Goal: Use online tool/utility: Utilize a website feature to perform a specific function

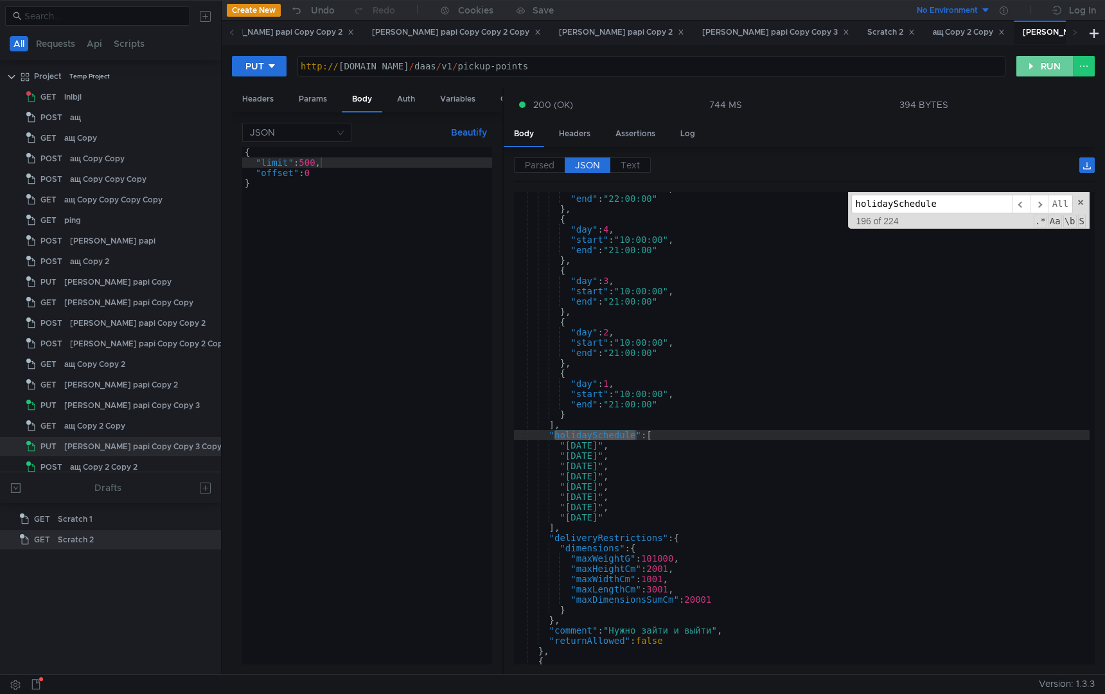
click at [1047, 74] on button "RUN" at bounding box center [1044, 66] width 57 height 21
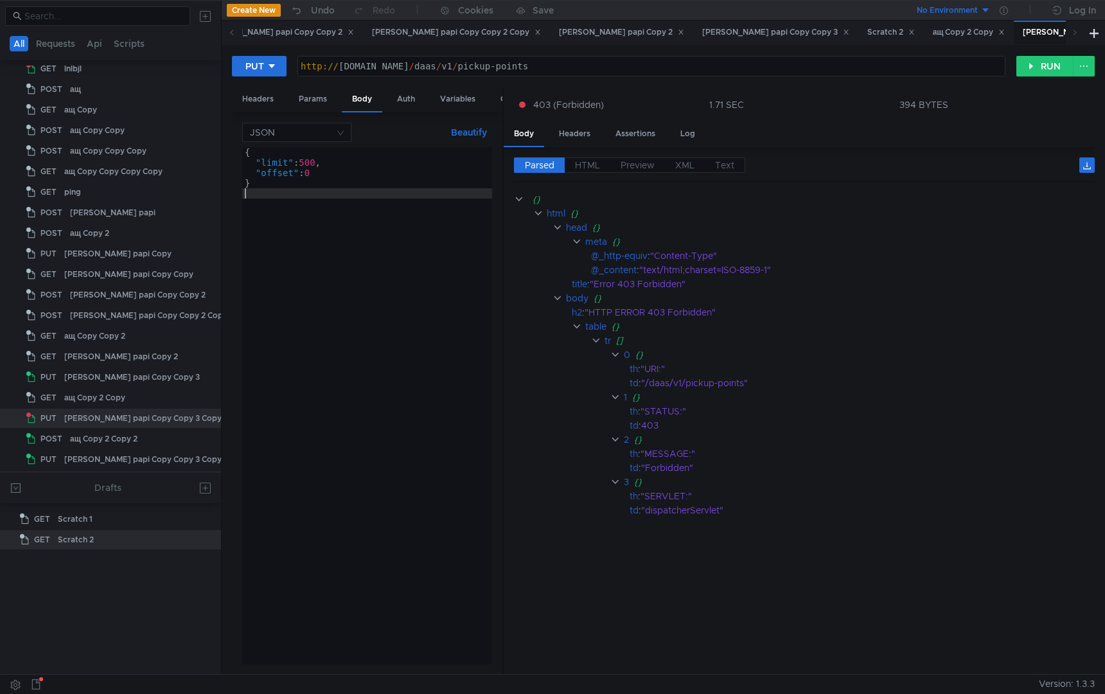
click at [278, 327] on div "{ "limit" : 500 , "offset" : 0 }" at bounding box center [367, 416] width 250 height 538
click at [258, 98] on div "Headers" at bounding box center [258, 99] width 52 height 24
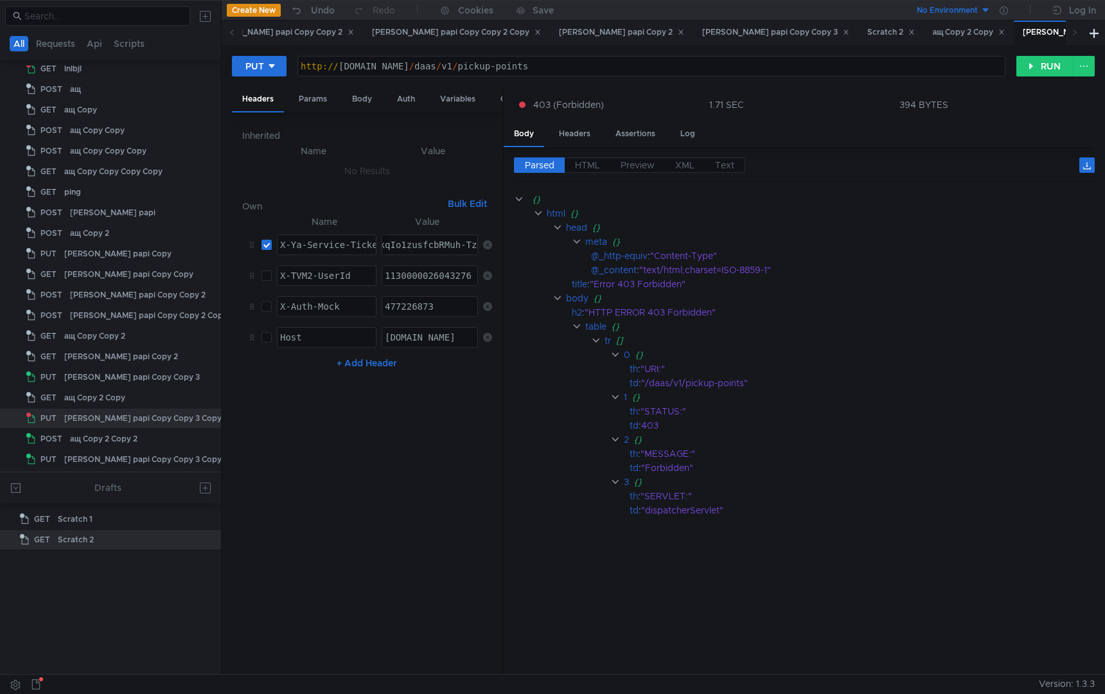
paste textarea "Of-ARCs4Y_FBiIRCPzfehCB5H0g_6nTkaXU_gE:T1AWFI-3P7ebPKm8huqo6oP9Oq0mFwMuKDdrM75y…"
type textarea "3:serv:COf-ARCs4Y_FBiIRCPzfehCB5H0g_6nTkaXU_gE:T1AWFI-3P7ebPKm8huqo6oP9Oq0mFwMu…"
click at [414, 511] on nz-table "Name Value X-Ya-Service-Ticket הההההההההההההההההההההההההההההההההההההההההההההההה…" at bounding box center [367, 439] width 250 height 450
click at [367, 106] on div "Body" at bounding box center [362, 99] width 40 height 24
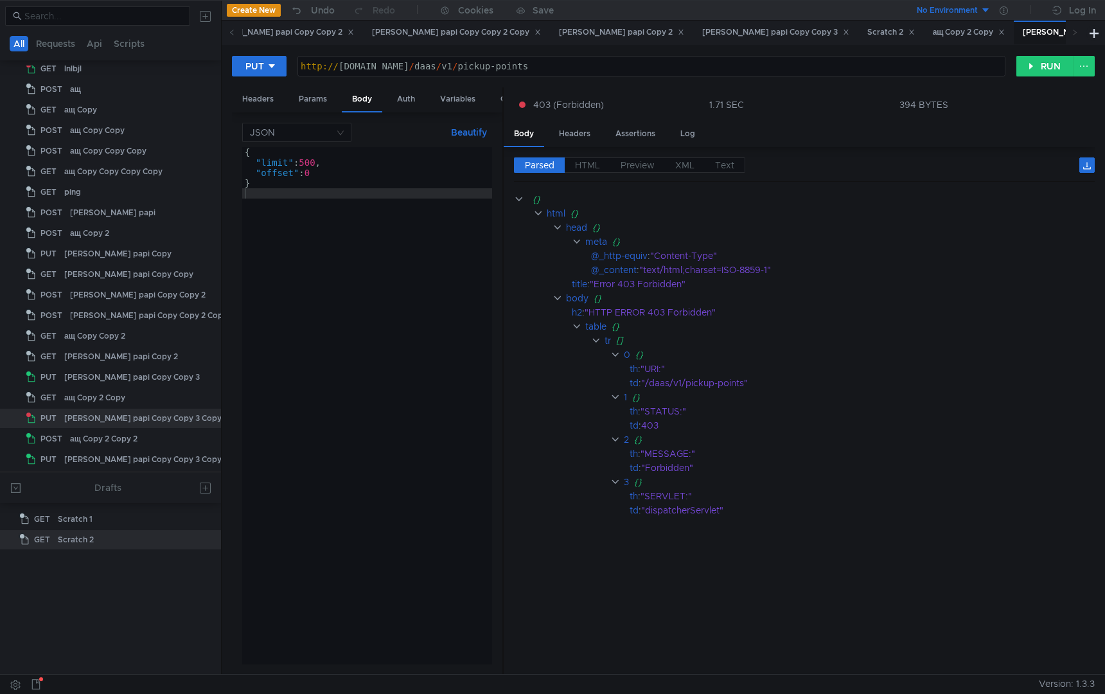
click at [360, 315] on div "{ "limit" : 500 , "offset" : 0 }" at bounding box center [367, 416] width 250 height 538
click at [313, 166] on div "{ "limit" : 500 , "offset" : 0 }" at bounding box center [367, 416] width 250 height 538
click at [312, 165] on div "{ "limit" : 500 , "offset" : 0 }" at bounding box center [367, 416] width 250 height 538
type textarea ""limit": 10,"
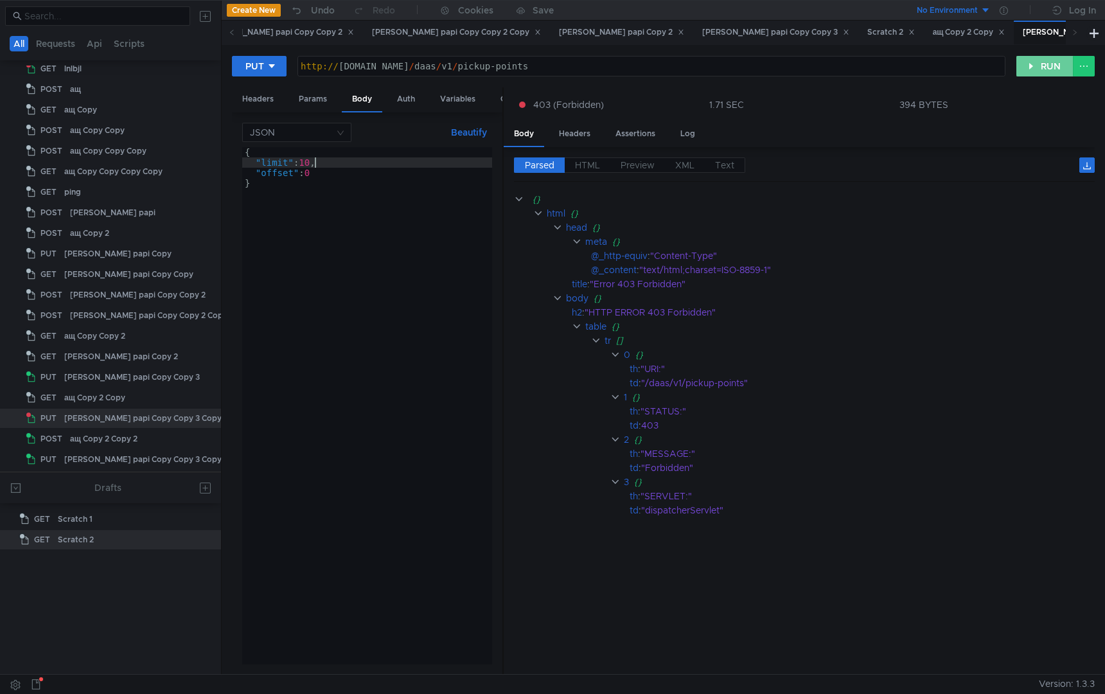
click at [1052, 67] on button "RUN" at bounding box center [1044, 66] width 57 height 21
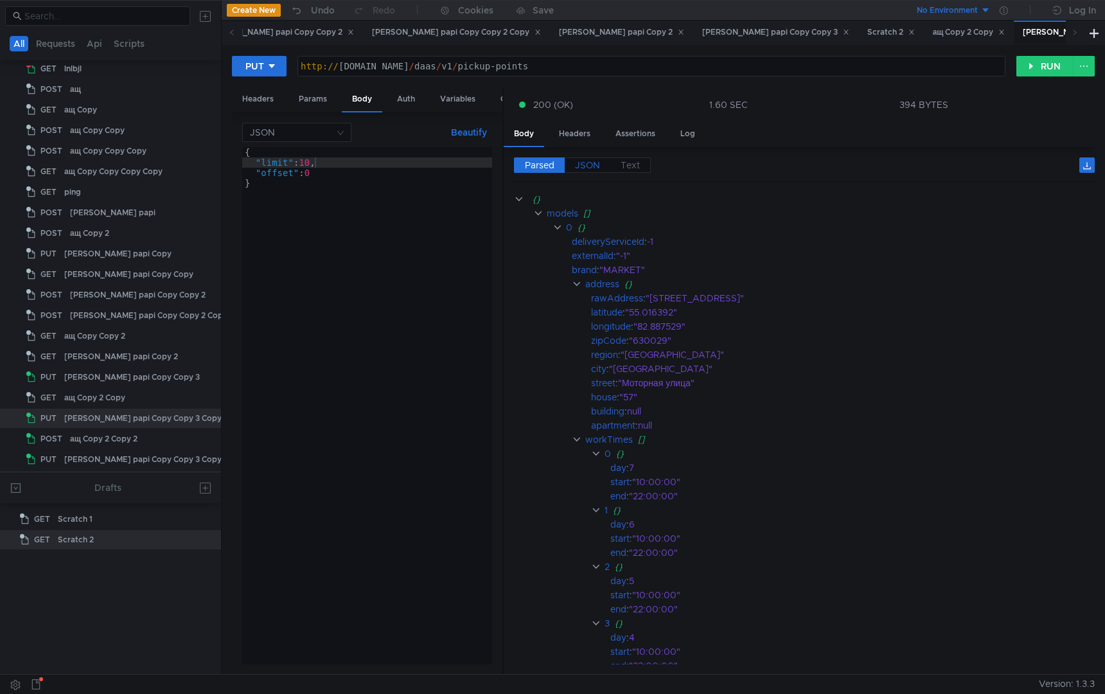
click at [595, 168] on span "JSON" at bounding box center [587, 165] width 25 height 12
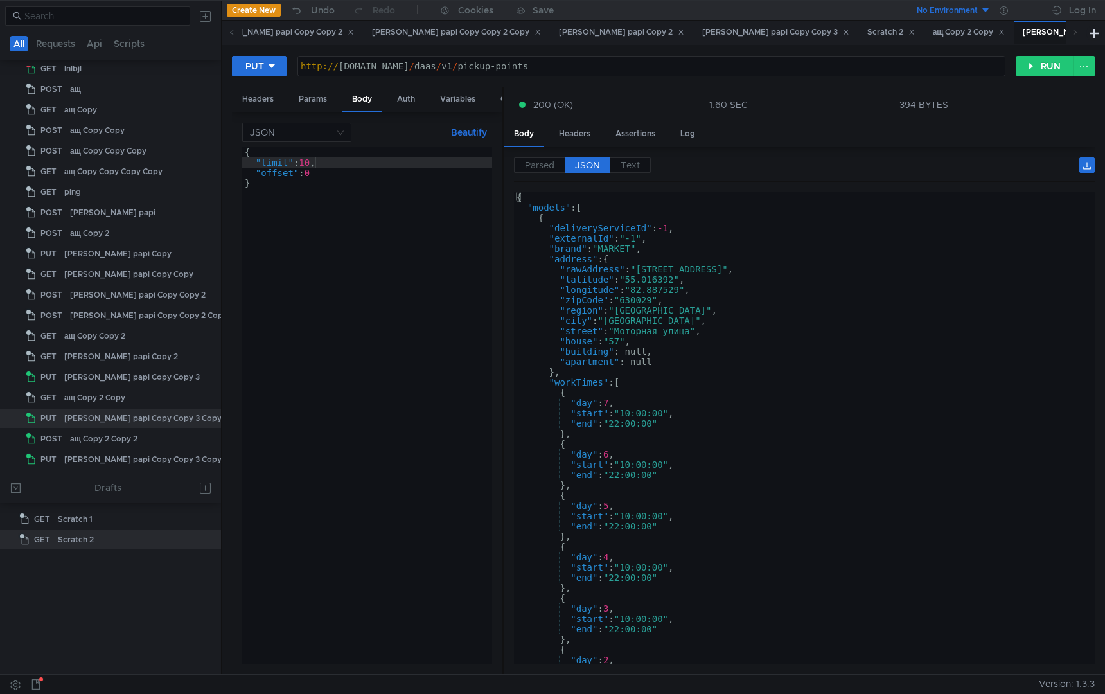
type textarea ""apartment": null"
click at [703, 357] on div "{ "models" : [ { "deliveryServiceId" : -1 , "externalId" : "-1" , "brand" : "MA…" at bounding box center [802, 438] width 576 height 493
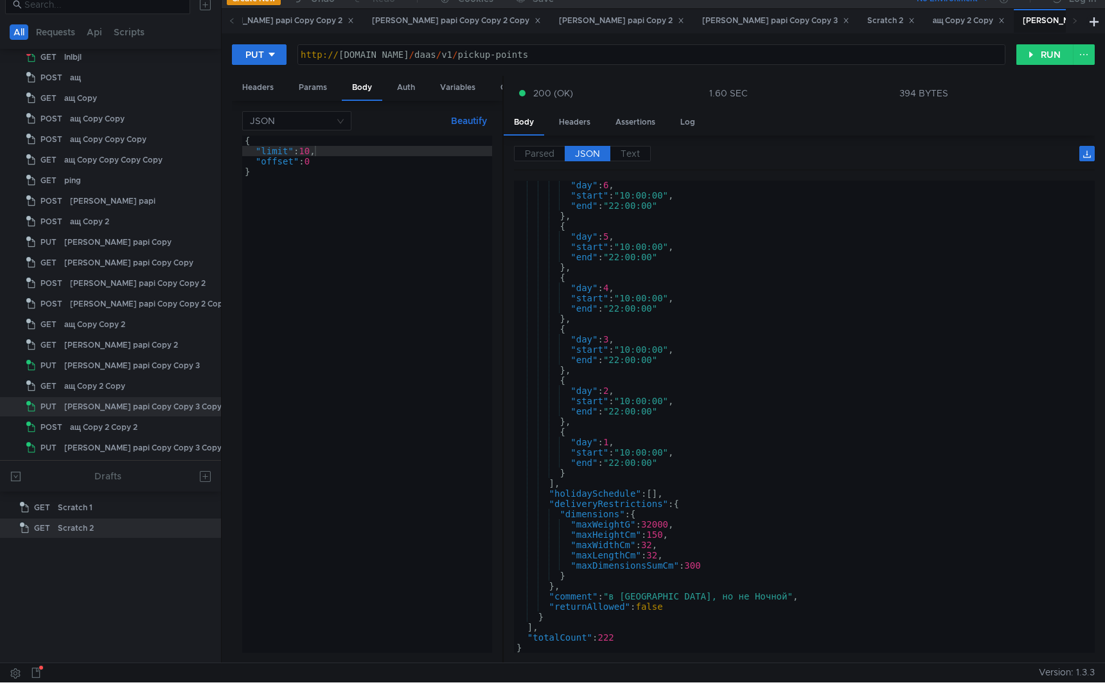
scroll to position [0, 0]
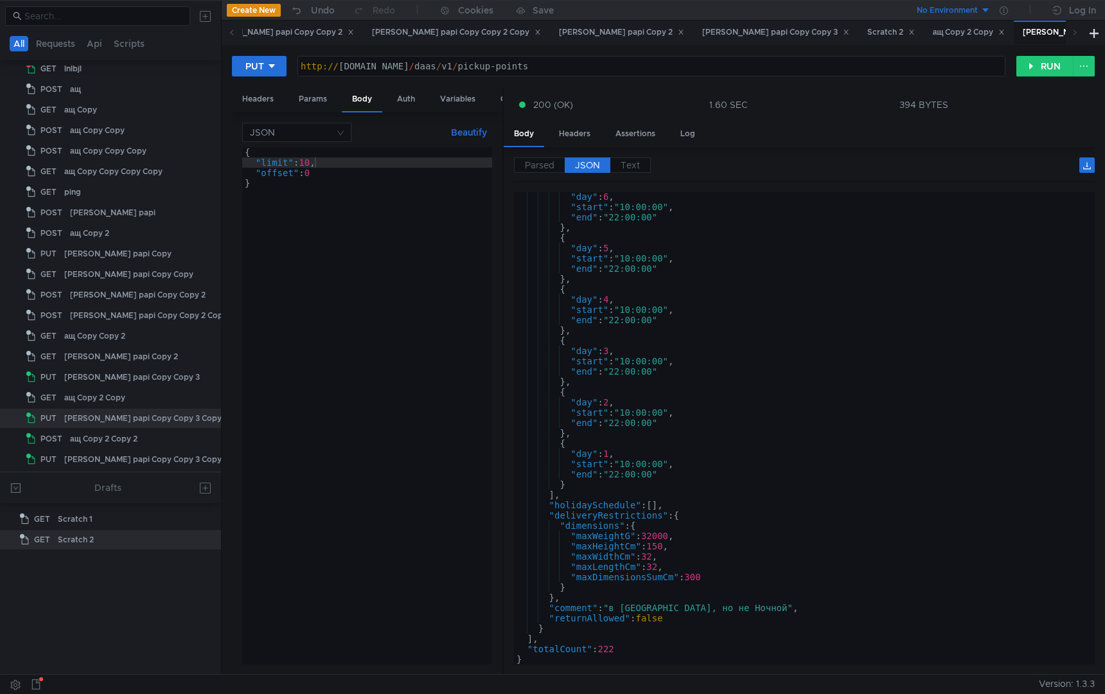
click at [314, 170] on div "{ "limit" : 10 , "offset" : 0 }" at bounding box center [367, 416] width 250 height 538
click at [1033, 65] on button "RUN" at bounding box center [1044, 66] width 57 height 21
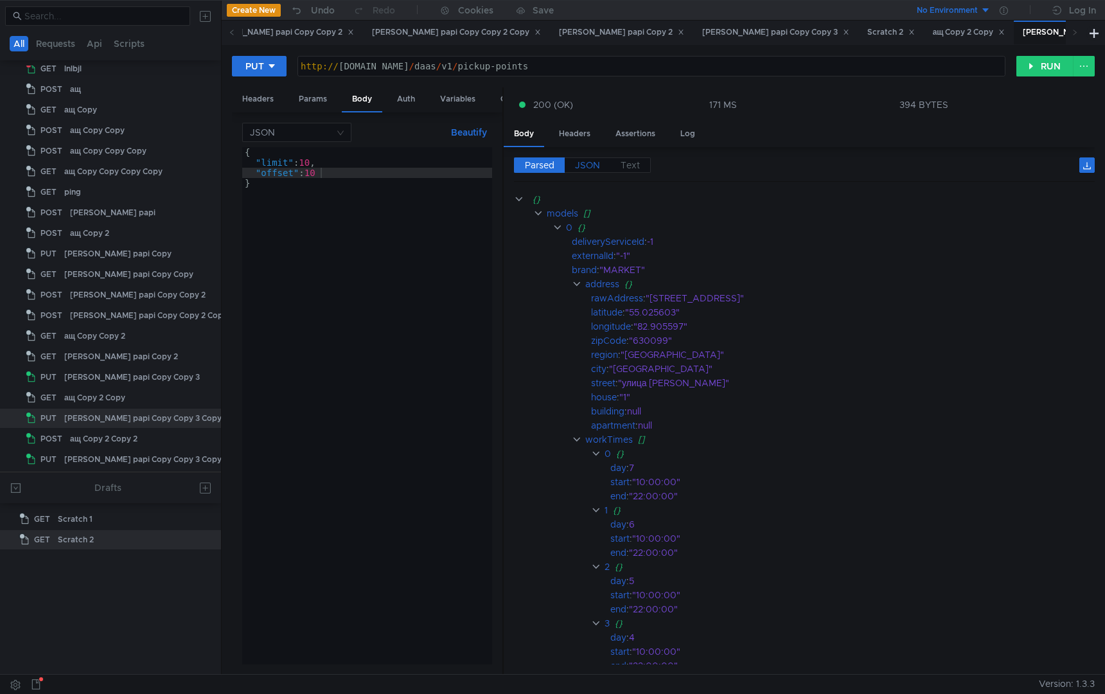
click at [578, 163] on span "JSON" at bounding box center [587, 165] width 25 height 12
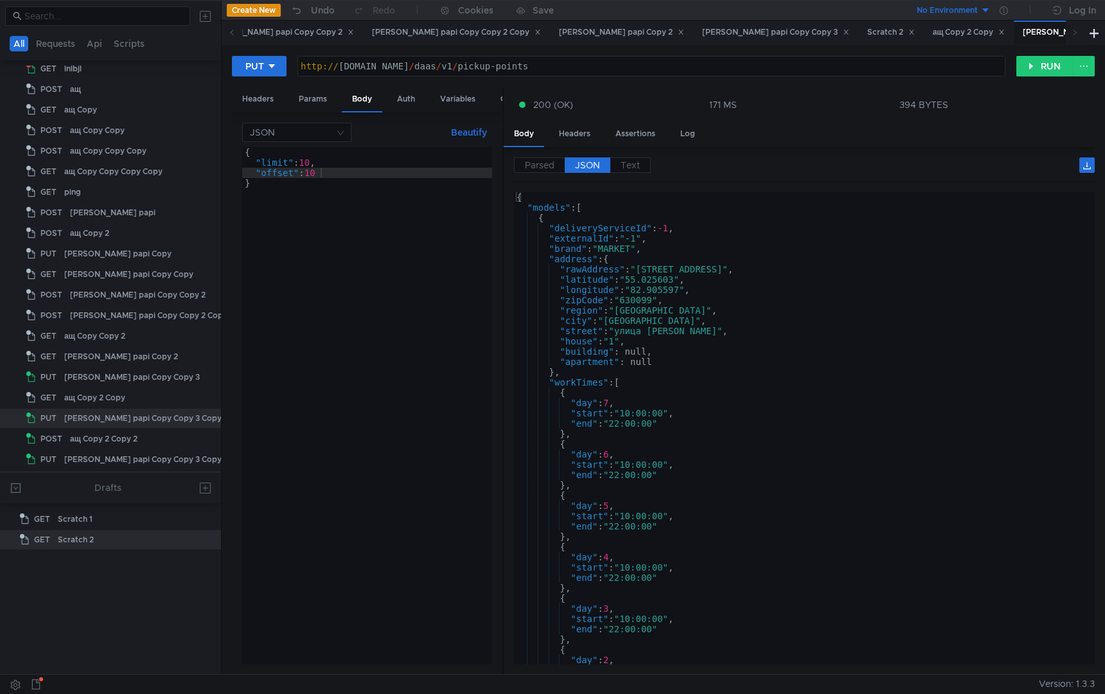
scroll to position [0, 0]
click at [323, 179] on div "{ "limit" : 10 , "offset" : 10 }" at bounding box center [367, 416] width 250 height 538
click at [373, 176] on div "{ "limit" : 10 , "offset" : 10 }" at bounding box center [367, 416] width 250 height 538
type textarea ""offset": 9"
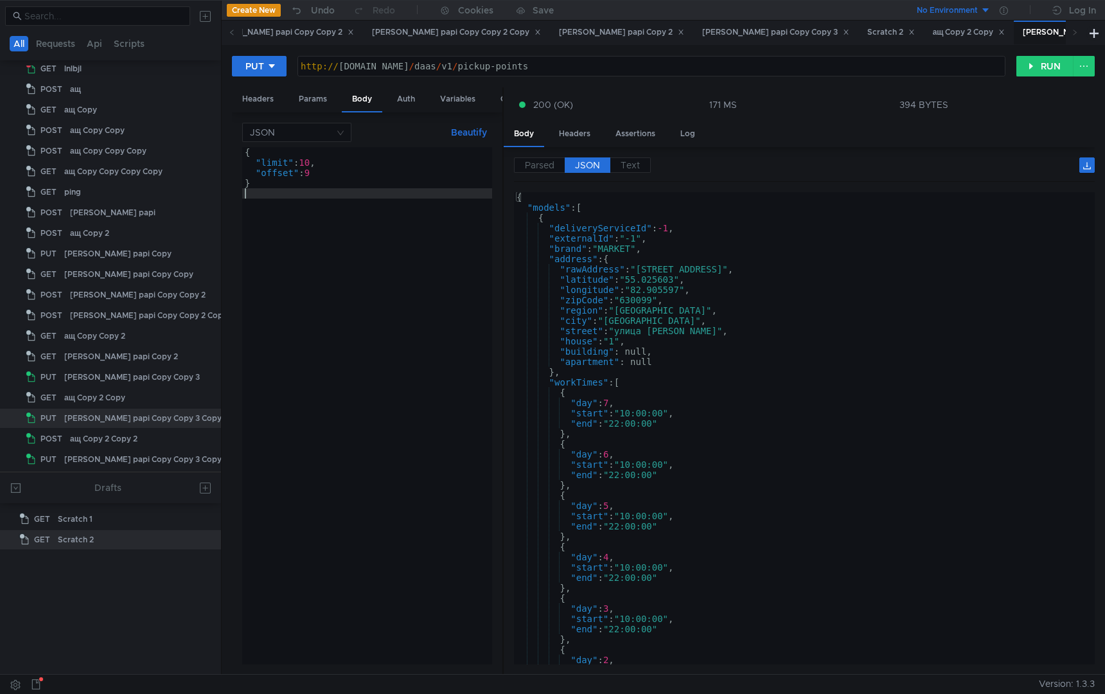
click at [386, 315] on div "{ "limit" : 10 , "offset" : 9 }" at bounding box center [367, 416] width 250 height 538
click at [1039, 66] on button "RUN" at bounding box center [1044, 66] width 57 height 21
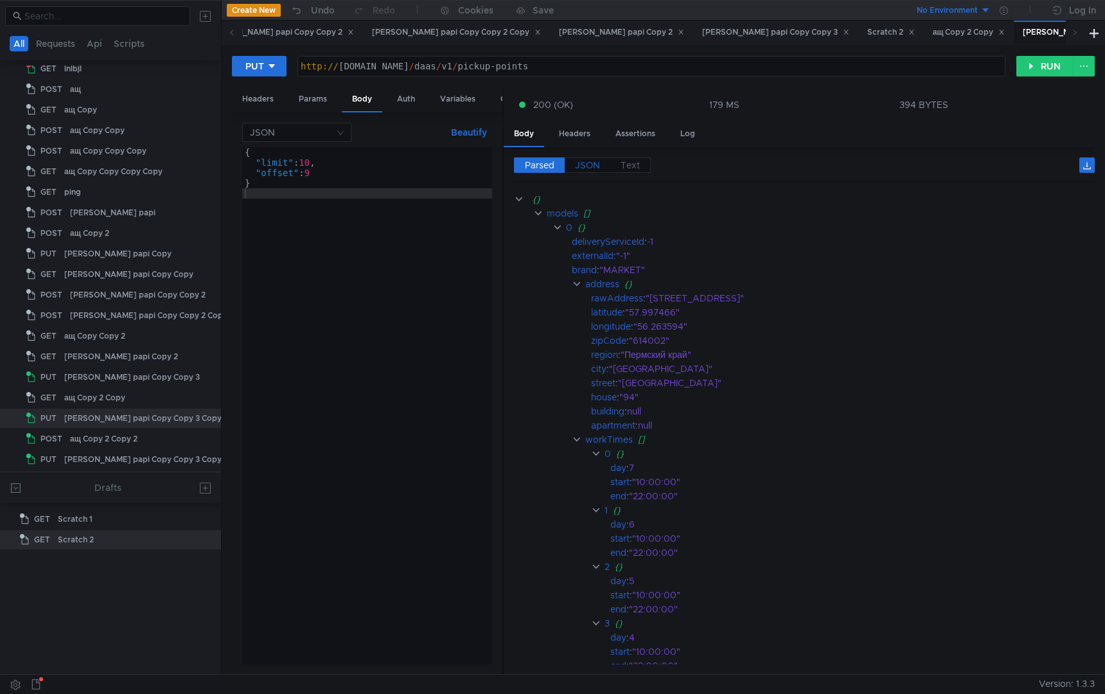
click at [592, 163] on span "JSON" at bounding box center [587, 165] width 25 height 12
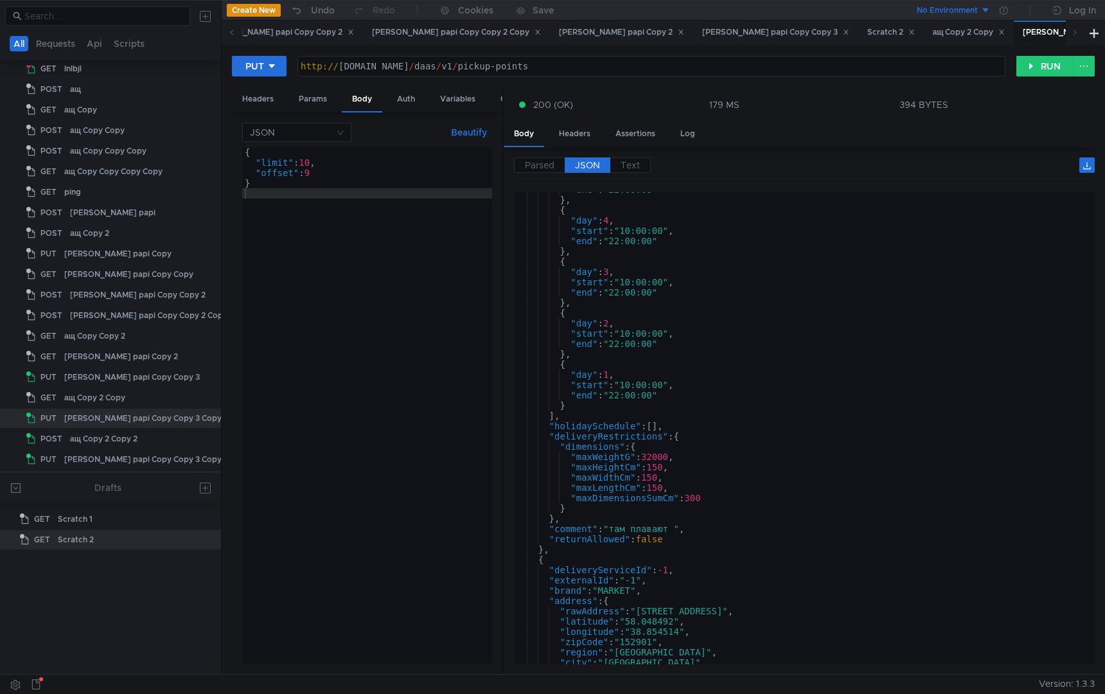
scroll to position [6404, 0]
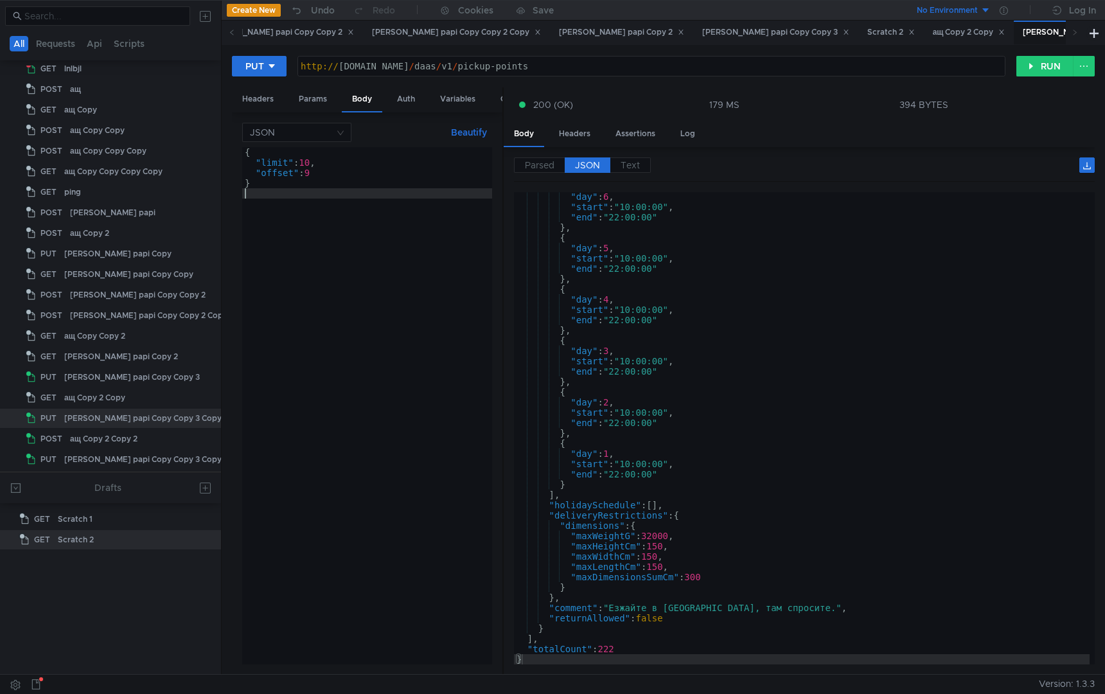
click at [357, 469] on div "{ "limit" : 10 , "offset" : 9 }" at bounding box center [367, 416] width 250 height 538
click at [332, 245] on div "{ "limit" : 10 , "offset" : 9 }" at bounding box center [367, 416] width 250 height 538
click at [315, 171] on div "{ "limit" : 10 , "offset" : 9 }" at bounding box center [367, 416] width 250 height 538
type textarea ""offset": 220"
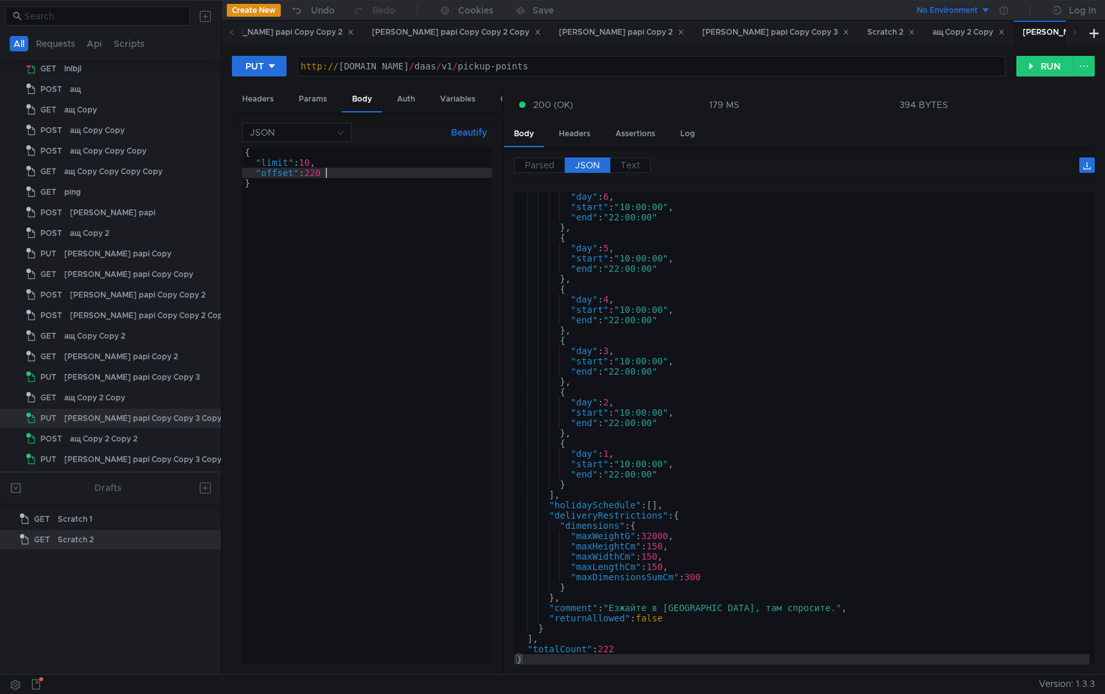
click at [321, 310] on div "{ "limit" : 10 , "offset" : 220 }" at bounding box center [367, 416] width 250 height 538
click at [1032, 53] on div "PUT http:// [DOMAIN_NAME] / daas / v1 / pickup-points ההההההההההההההההההההההההה…" at bounding box center [663, 359] width 883 height 629
click at [1034, 64] on button "RUN" at bounding box center [1044, 66] width 57 height 21
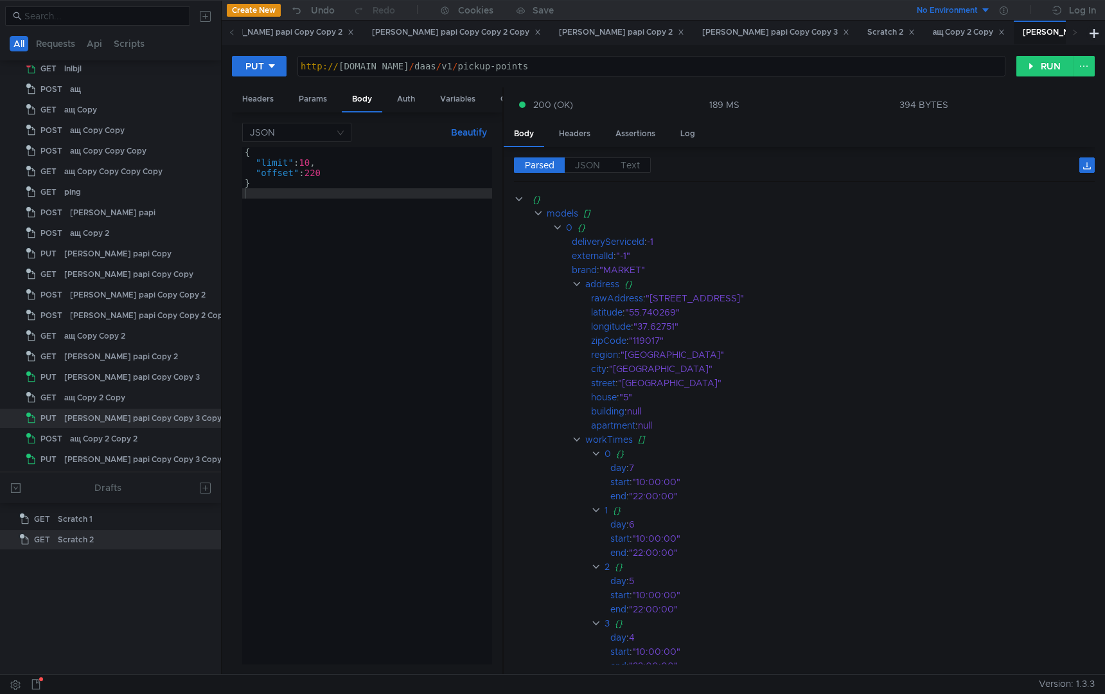
click at [339, 170] on div "{ "limit" : 10 , "offset" : 220 }" at bounding box center [367, 416] width 250 height 538
click at [1040, 68] on button "RUN" at bounding box center [1044, 66] width 57 height 21
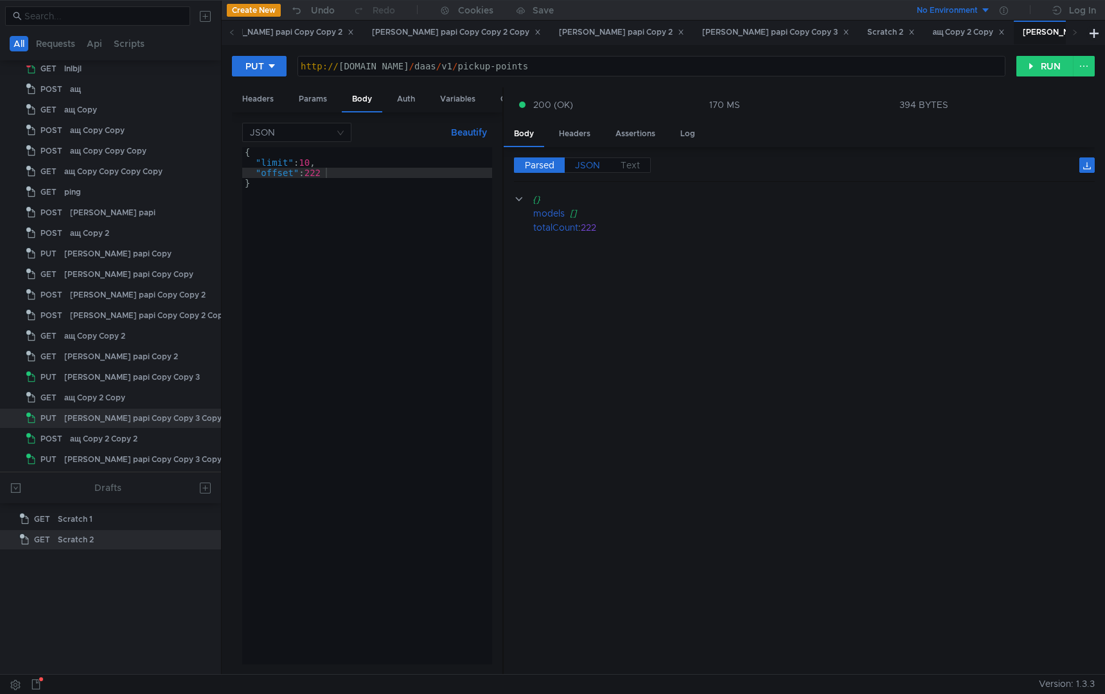
click at [592, 167] on span "JSON" at bounding box center [587, 165] width 25 height 12
click at [343, 174] on div "{ "limit" : 10 , "offset" : 222 }" at bounding box center [367, 416] width 250 height 538
type textarea ""offset": 230"
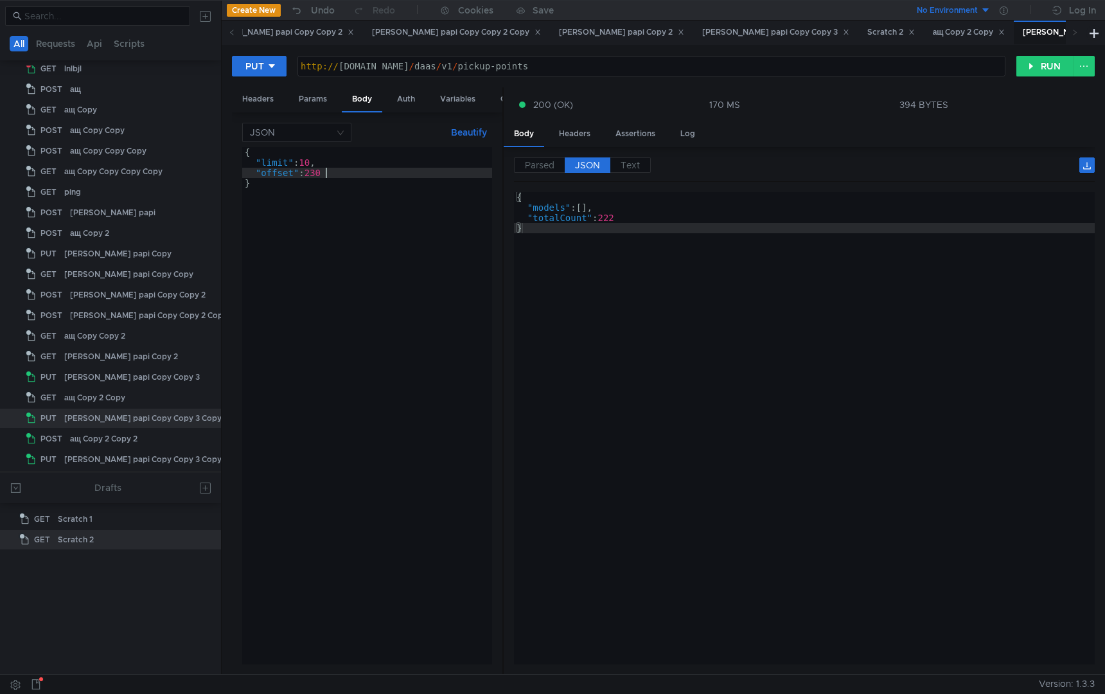
click at [356, 354] on div "{ "limit" : 10 , "offset" : 230 }" at bounding box center [367, 416] width 250 height 538
click at [1043, 70] on button "RUN" at bounding box center [1044, 66] width 57 height 21
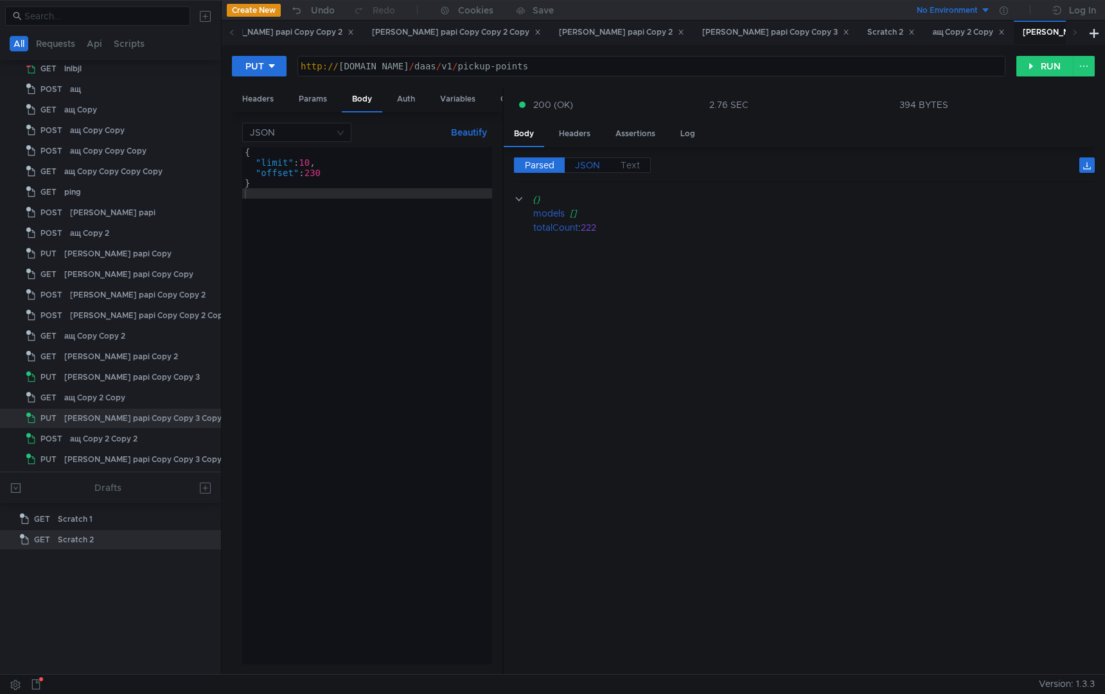
click at [588, 164] on span "JSON" at bounding box center [587, 165] width 25 height 12
click at [336, 240] on div "{ "limit" : 10 , "offset" : 230 }" at bounding box center [367, 416] width 250 height 538
